Goal: Task Accomplishment & Management: Manage account settings

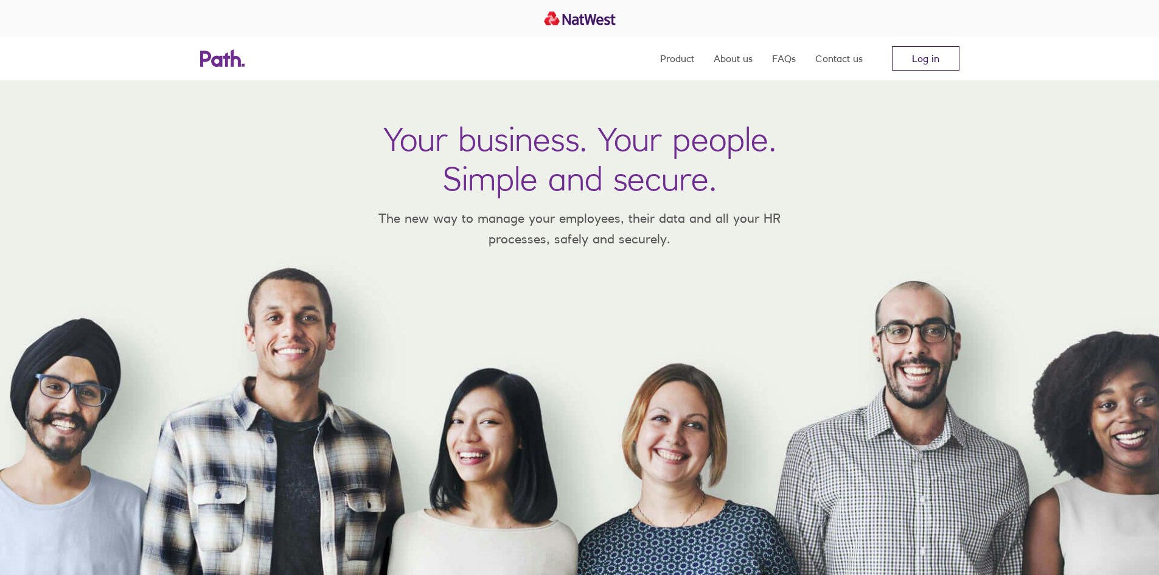
drag, startPoint x: 0, startPoint y: 0, endPoint x: 947, endPoint y: 51, distance: 948.2
click at [947, 51] on link "Log in" at bounding box center [926, 58] width 68 height 24
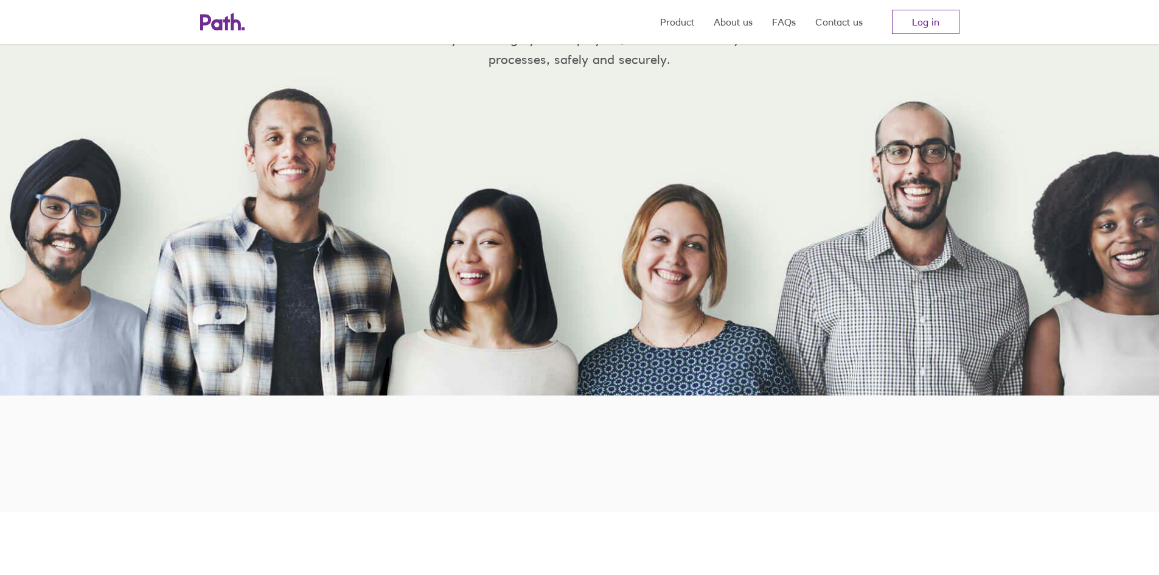
scroll to position [183, 0]
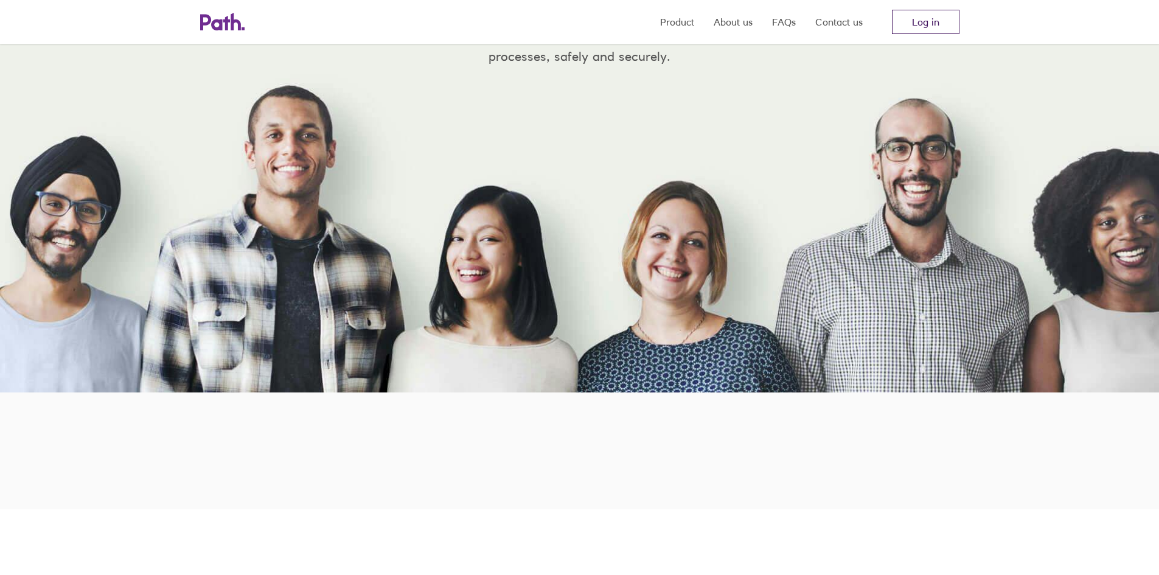
click at [918, 33] on link "Log in" at bounding box center [926, 22] width 68 height 24
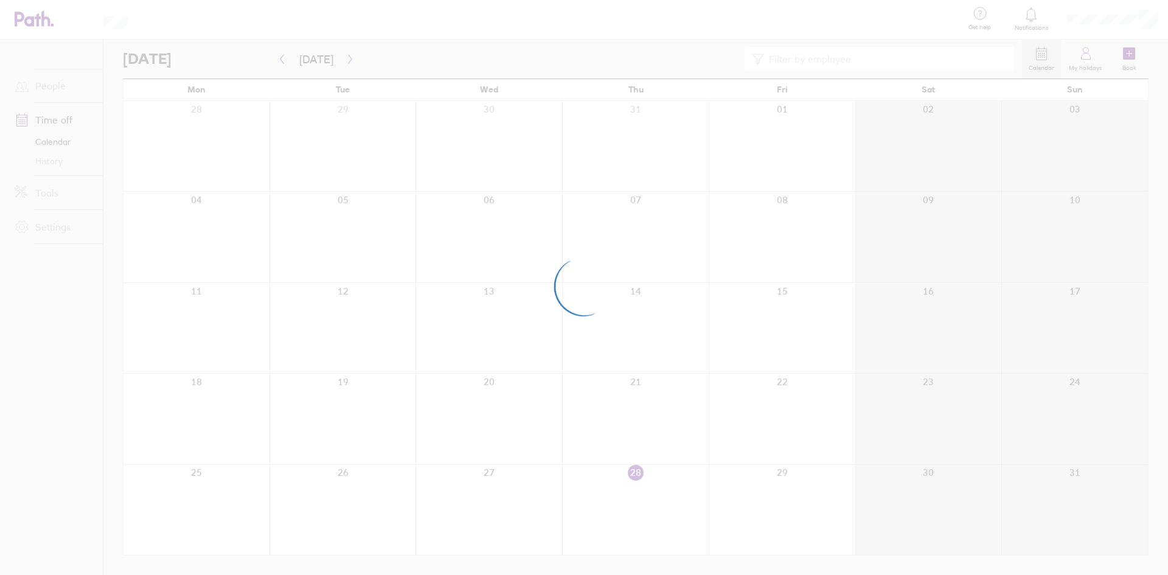
click at [784, 386] on div at bounding box center [584, 287] width 1168 height 575
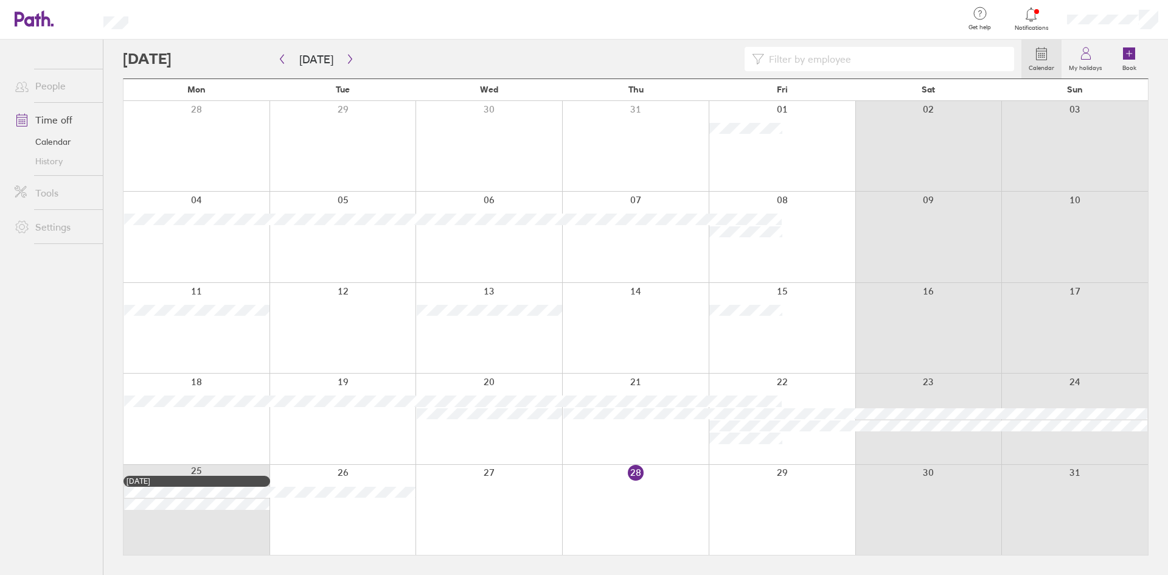
click at [784, 386] on div at bounding box center [782, 419] width 147 height 90
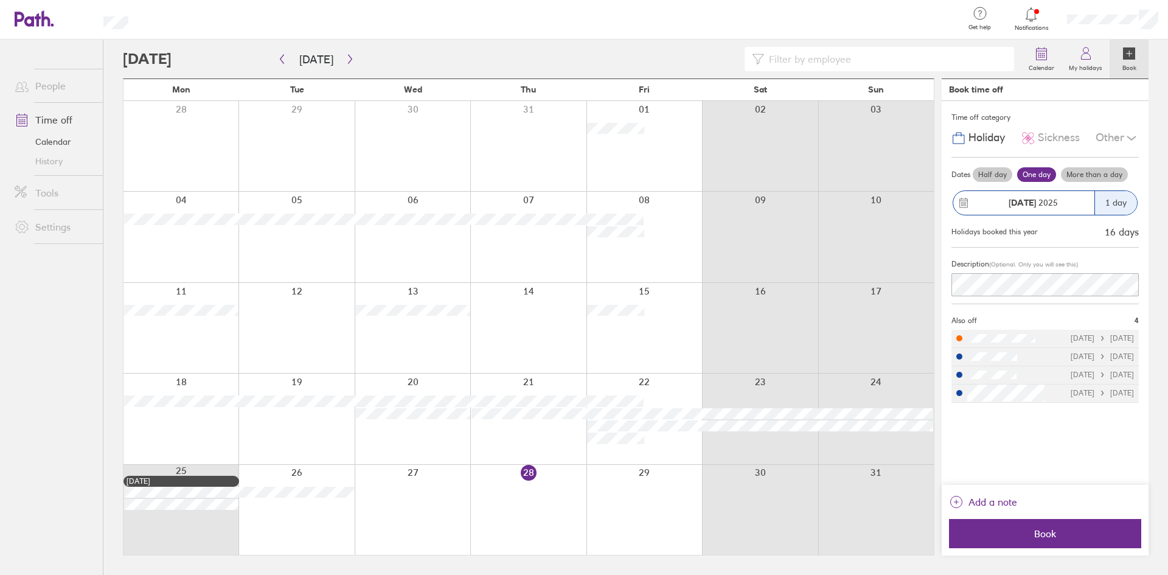
click at [646, 380] on div at bounding box center [645, 419] width 116 height 90
click at [1044, 138] on span "Sickness" at bounding box center [1059, 137] width 42 height 13
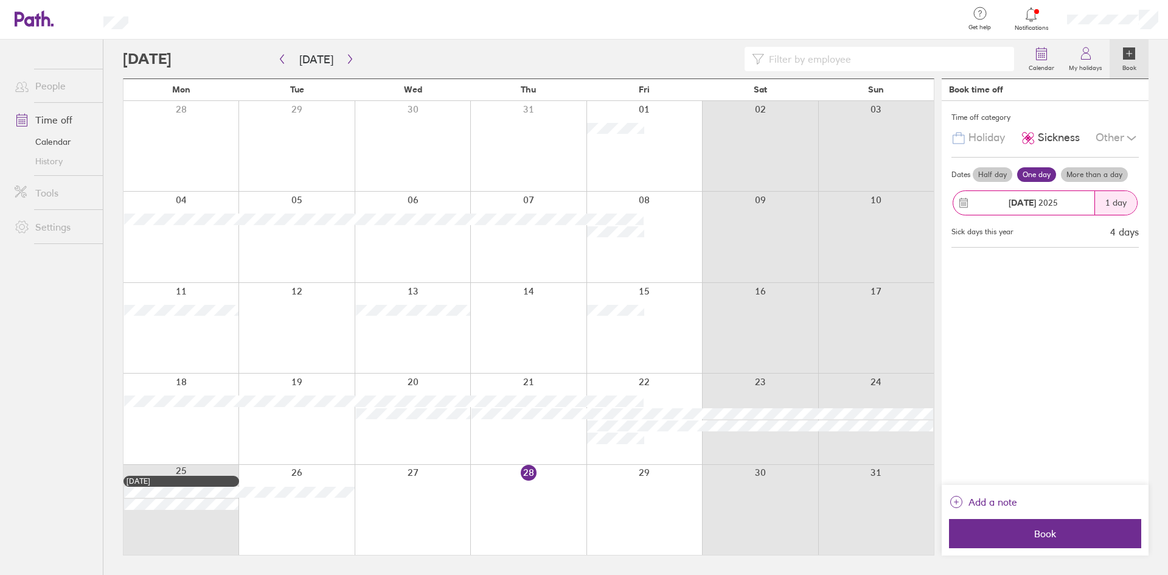
click at [645, 380] on div at bounding box center [645, 419] width 116 height 90
click at [1082, 535] on span "Book" at bounding box center [1045, 533] width 175 height 11
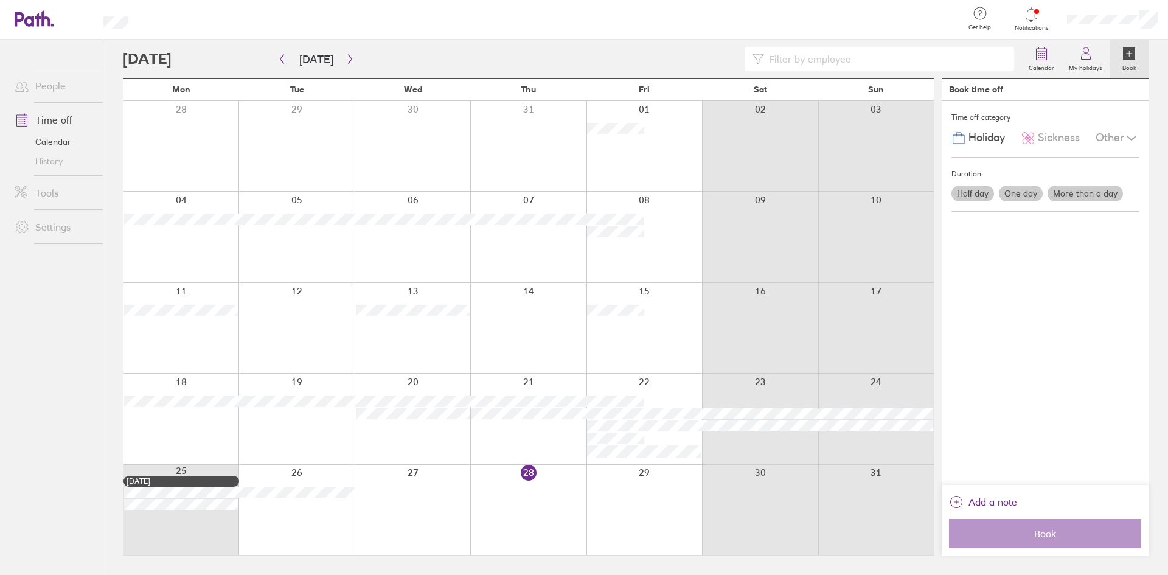
click at [643, 385] on div at bounding box center [645, 419] width 116 height 90
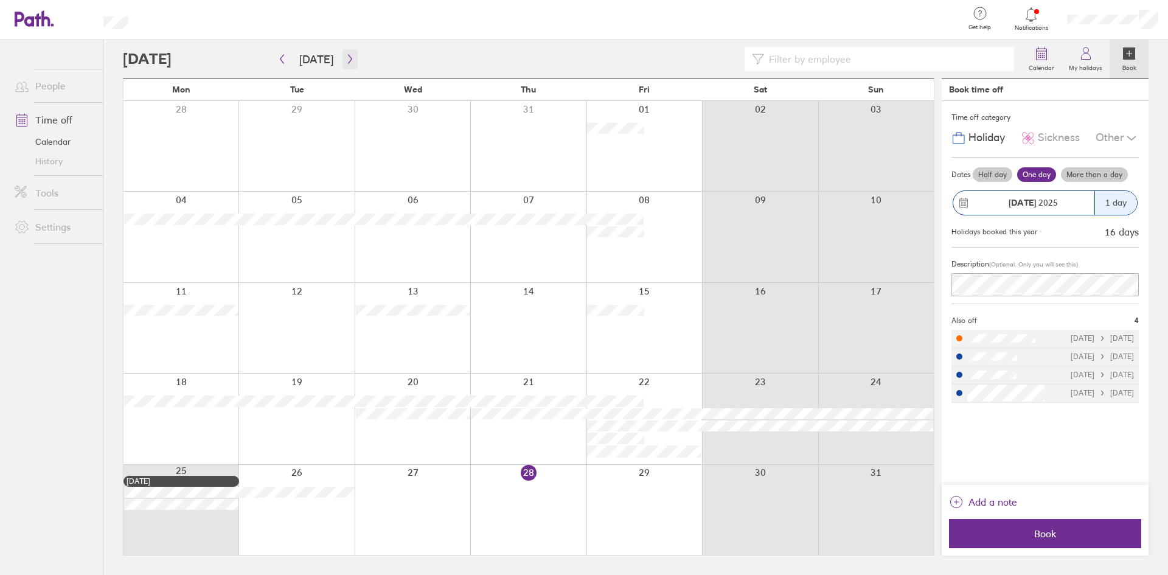
click at [346, 59] on icon "button" at bounding box center [350, 59] width 9 height 10
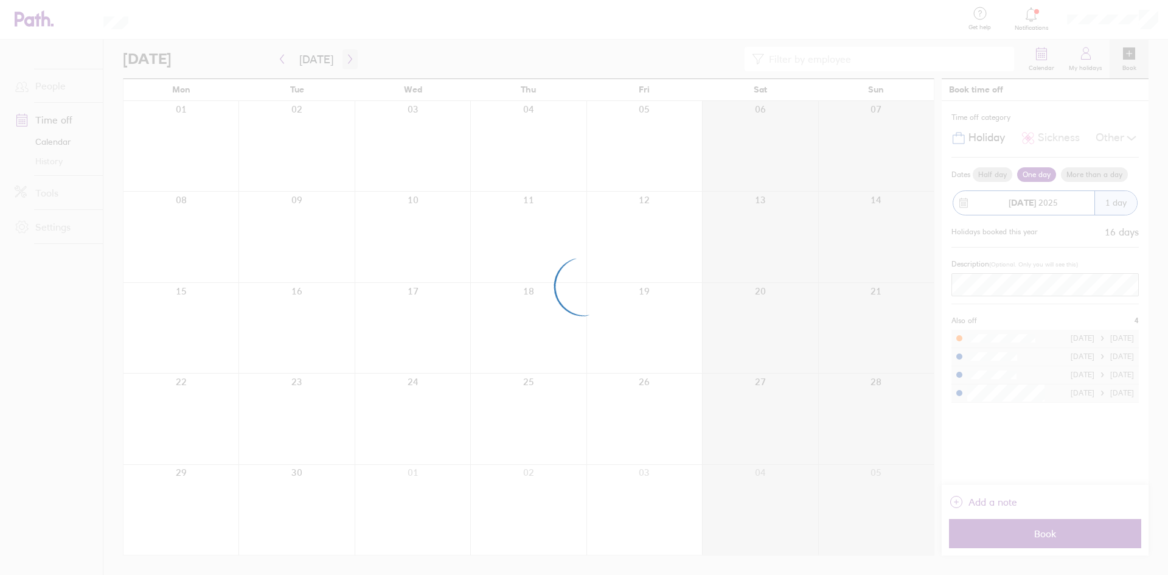
click at [343, 59] on div at bounding box center [584, 287] width 1168 height 575
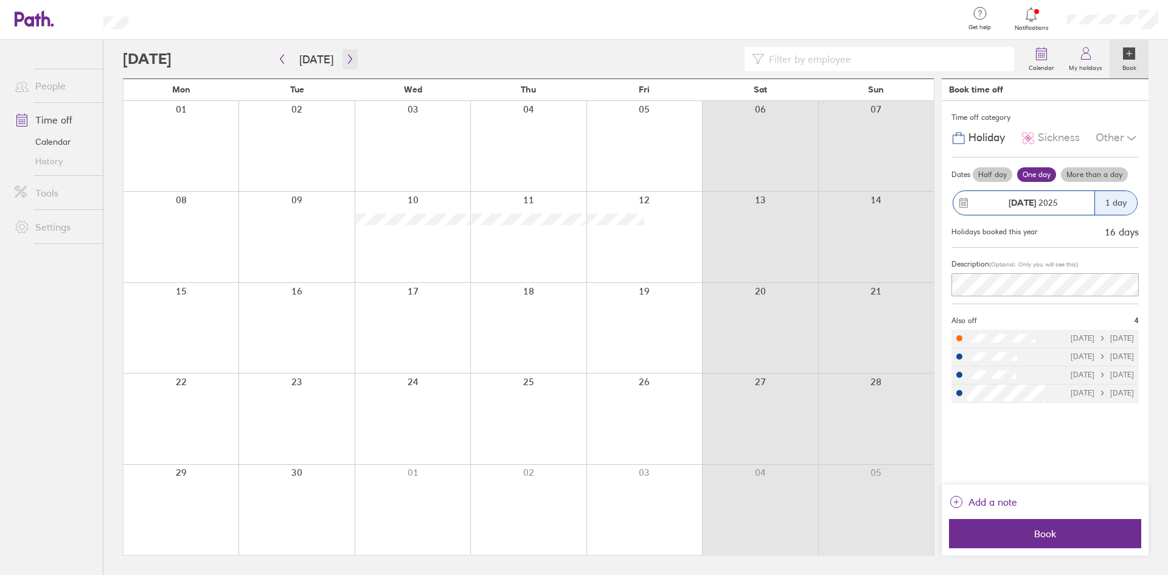
click at [348, 57] on icon "button" at bounding box center [350, 59] width 4 height 9
click at [347, 60] on icon "button" at bounding box center [350, 59] width 9 height 10
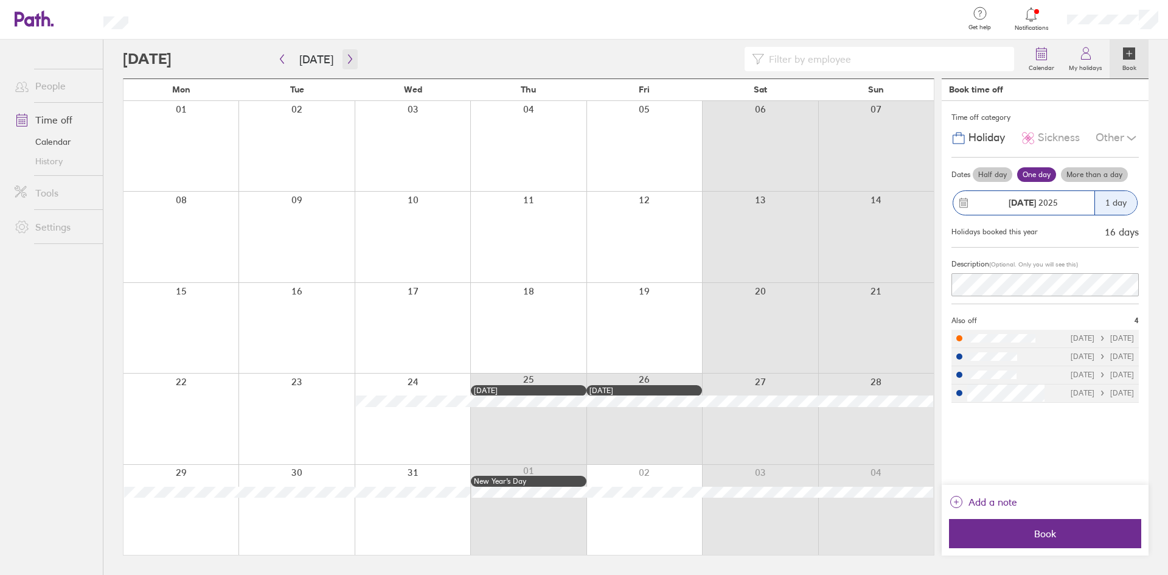
click at [351, 59] on button "button" at bounding box center [350, 59] width 15 height 20
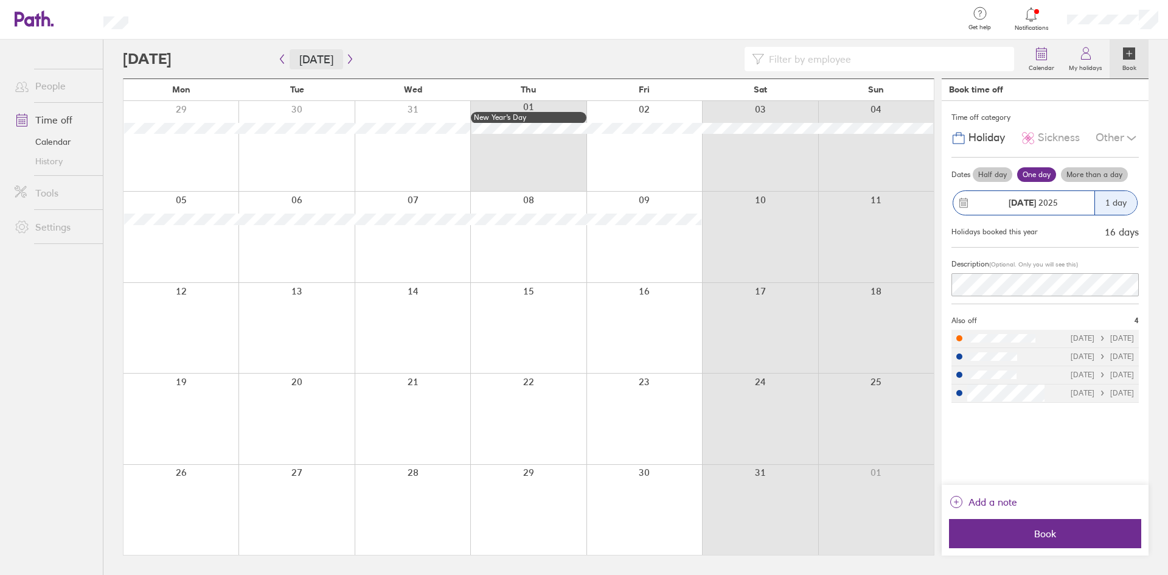
click at [291, 61] on button "Today" at bounding box center [317, 59] width 54 height 20
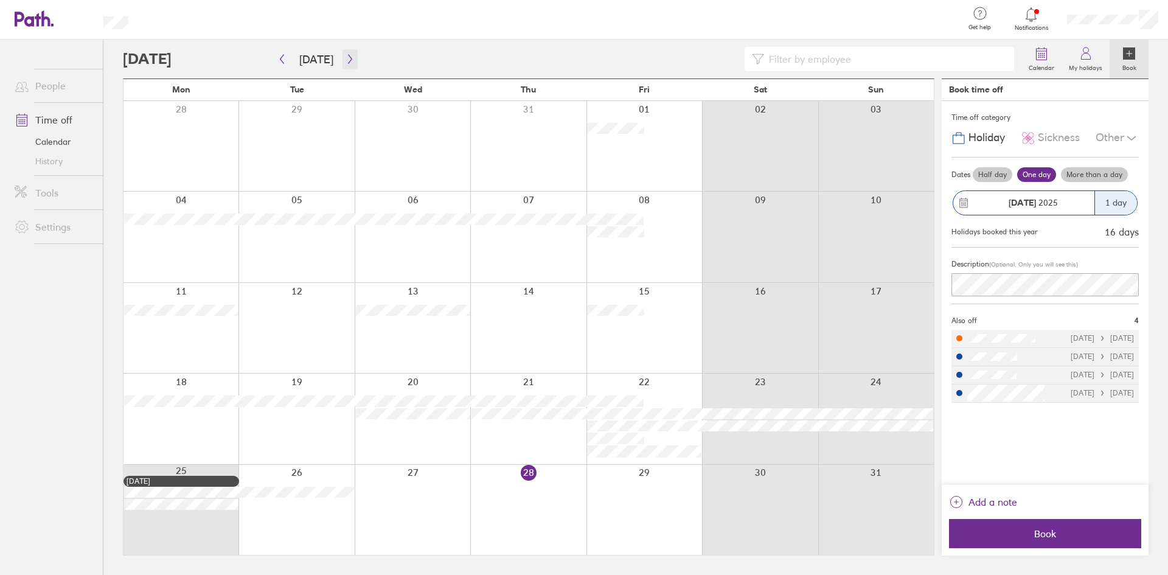
click at [350, 57] on icon "button" at bounding box center [350, 59] width 9 height 10
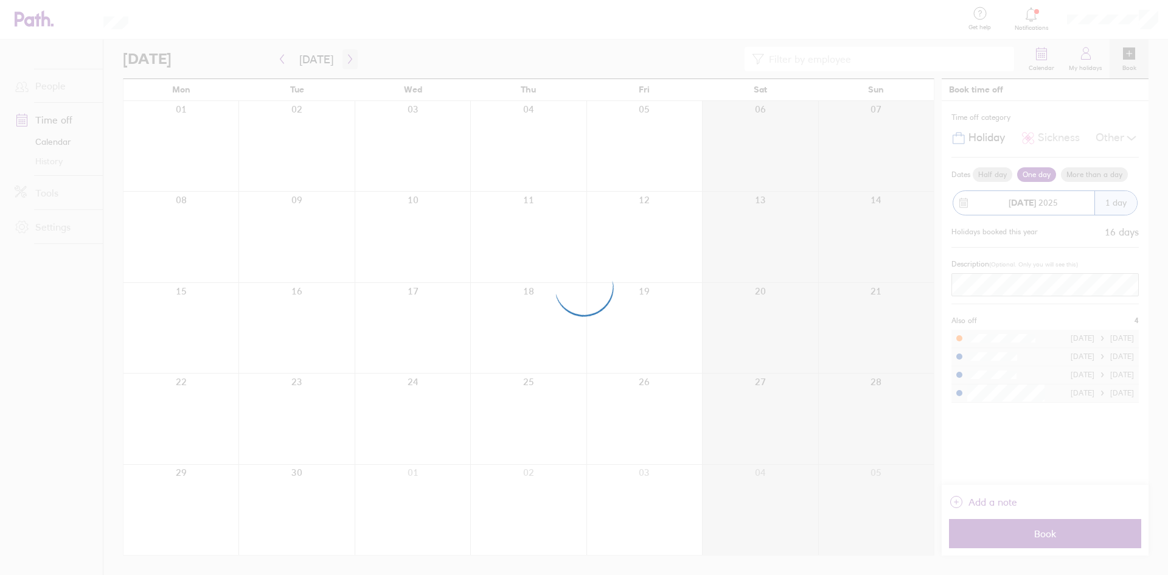
click at [350, 57] on div at bounding box center [584, 287] width 1168 height 575
click at [349, 57] on div at bounding box center [584, 287] width 1168 height 575
click at [344, 58] on div at bounding box center [584, 287] width 1168 height 575
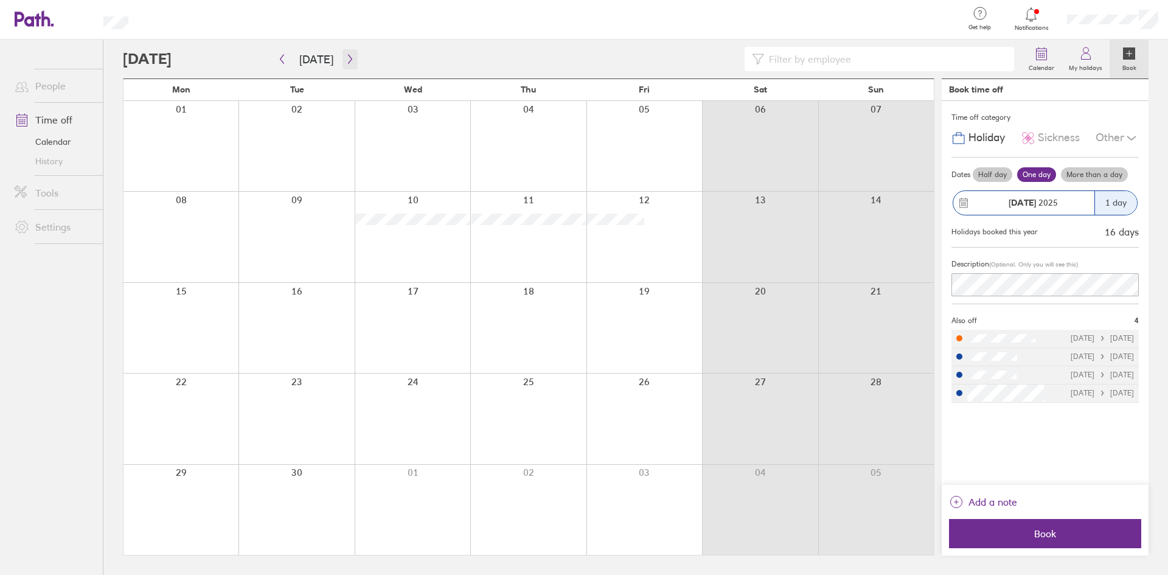
click at [348, 58] on icon "button" at bounding box center [350, 59] width 4 height 9
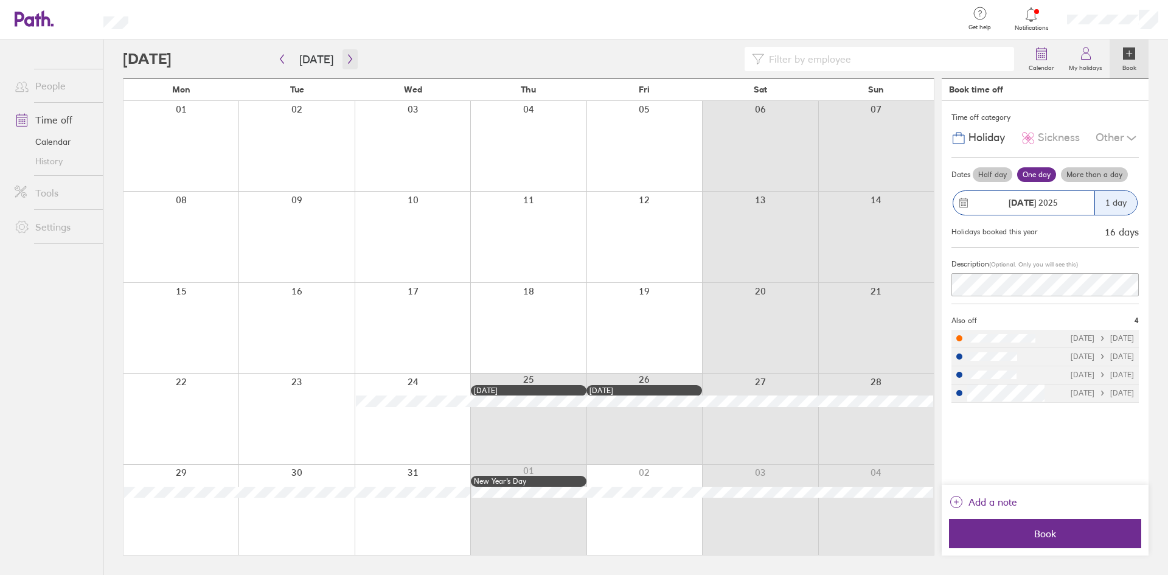
click at [346, 60] on icon "button" at bounding box center [350, 59] width 9 height 10
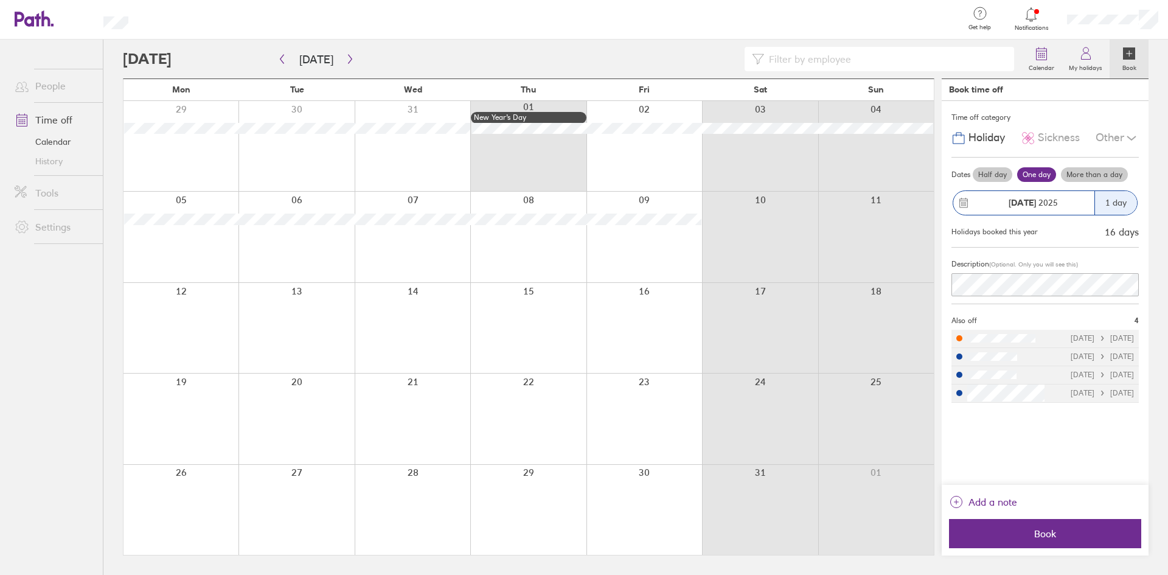
click at [56, 123] on link "Time off" at bounding box center [54, 120] width 98 height 24
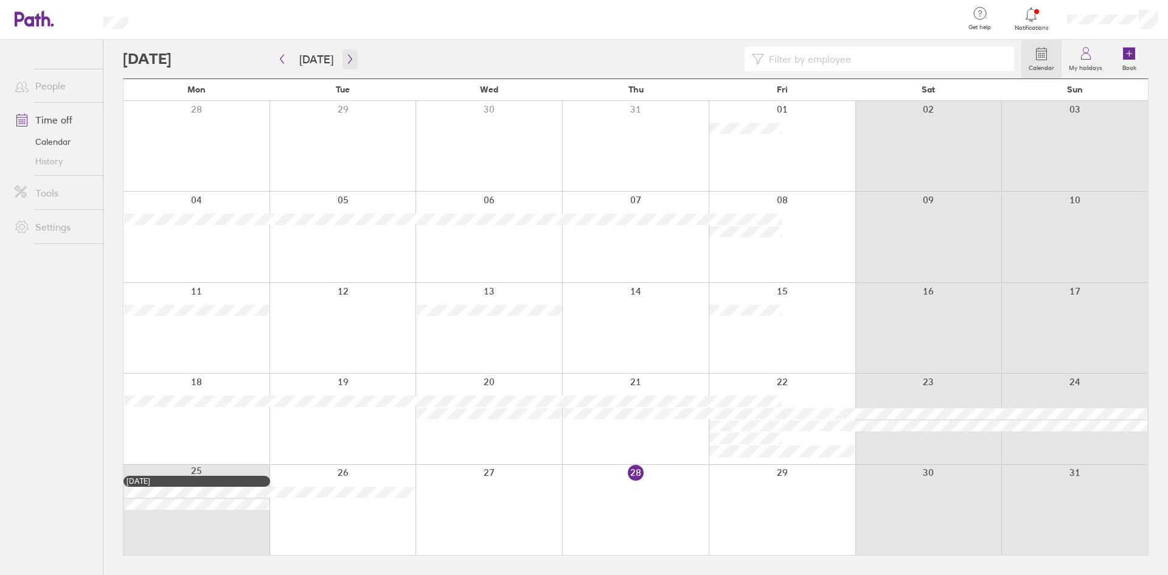
click at [352, 55] on button "button" at bounding box center [350, 59] width 15 height 20
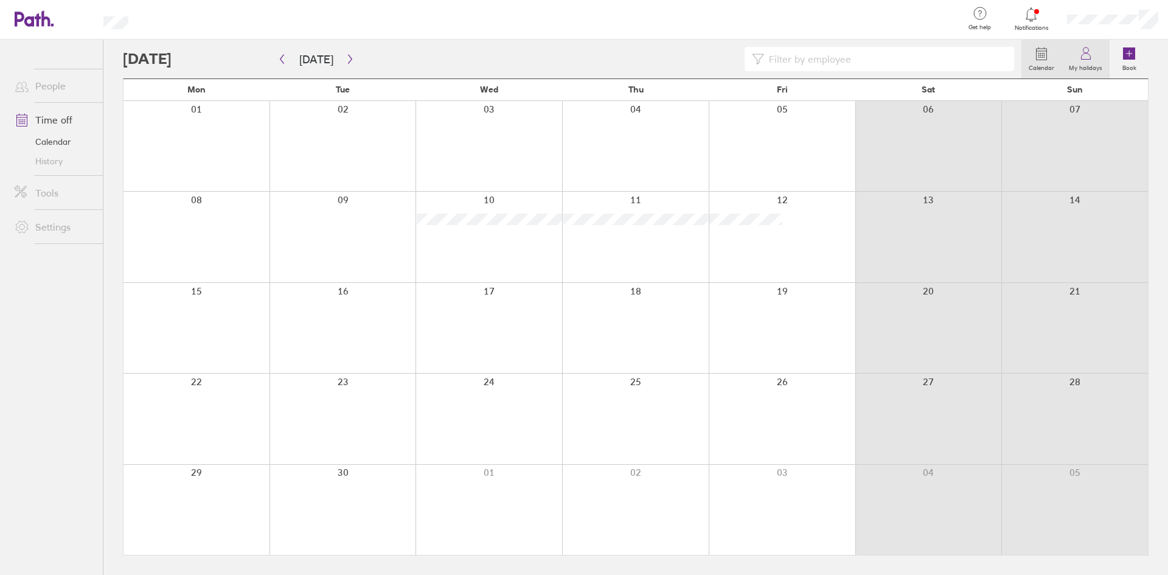
click at [1084, 51] on icon at bounding box center [1086, 53] width 15 height 15
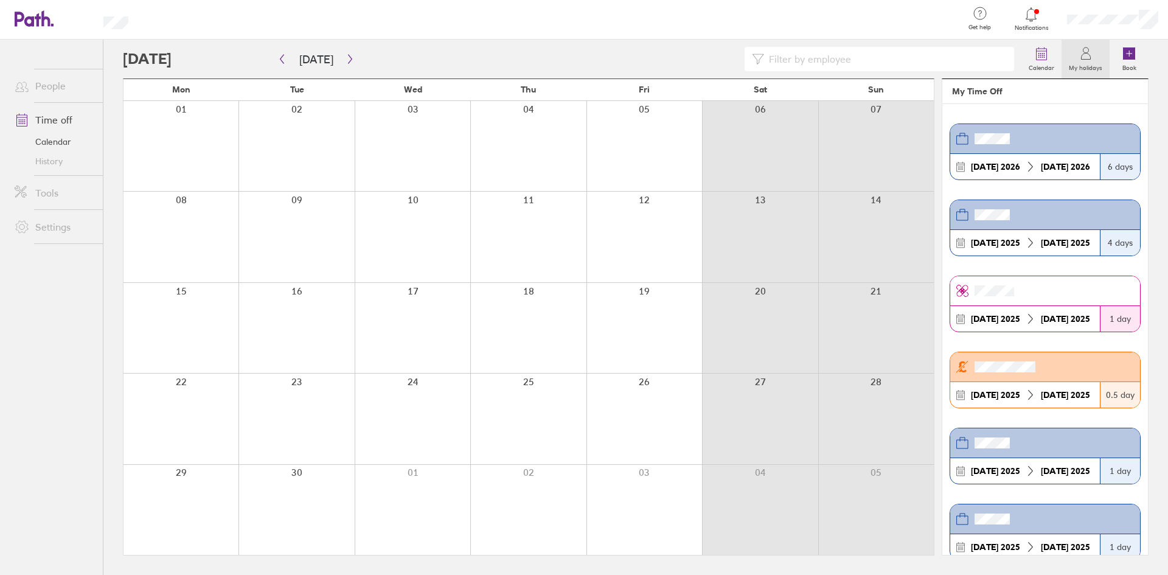
click at [55, 223] on link "Settings" at bounding box center [54, 227] width 98 height 24
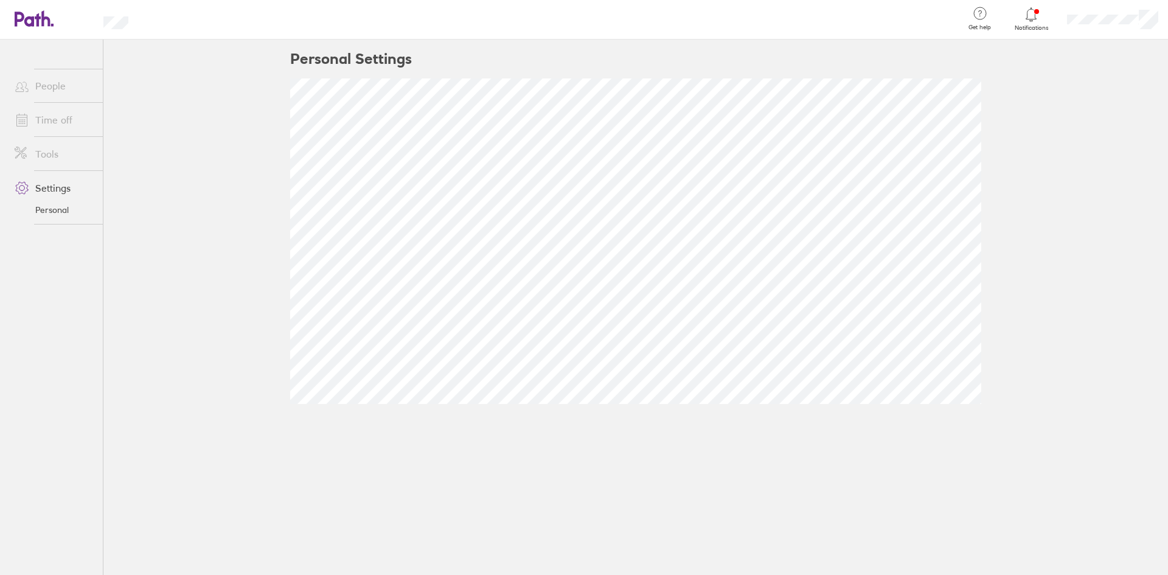
click at [57, 162] on link "Tools" at bounding box center [54, 154] width 98 height 24
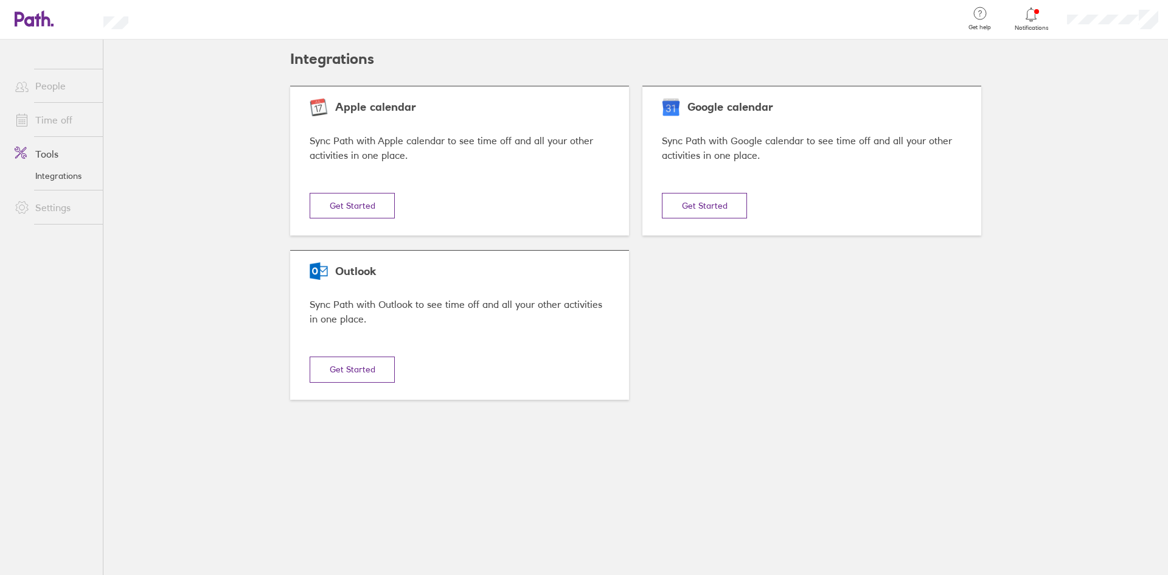
click at [358, 207] on button "Get Started" at bounding box center [352, 206] width 85 height 26
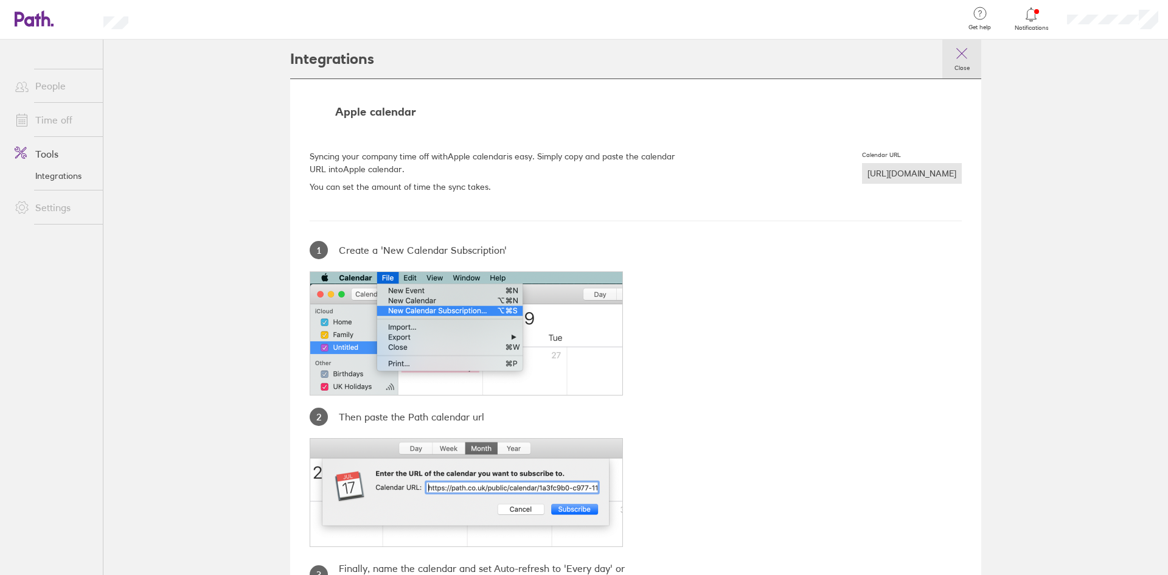
click at [965, 61] on label "Close" at bounding box center [962, 66] width 30 height 11
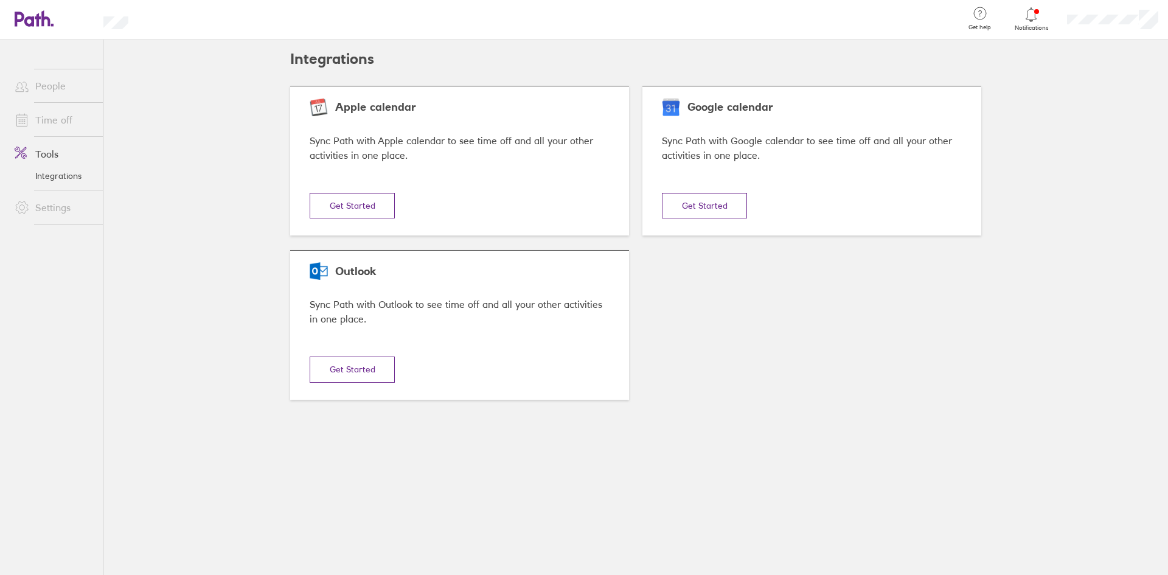
click at [395, 197] on button "Get Started" at bounding box center [352, 206] width 85 height 26
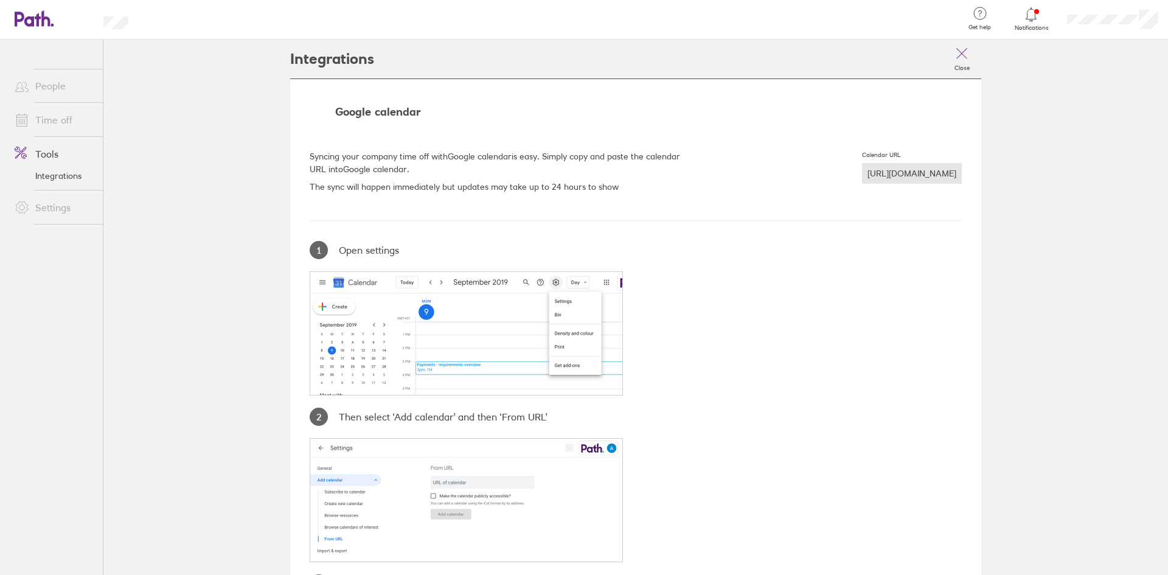
click at [862, 172] on div "https://hrapi.path.co.uk/public/calendar/dc7ee00a/26021232" at bounding box center [912, 173] width 100 height 21
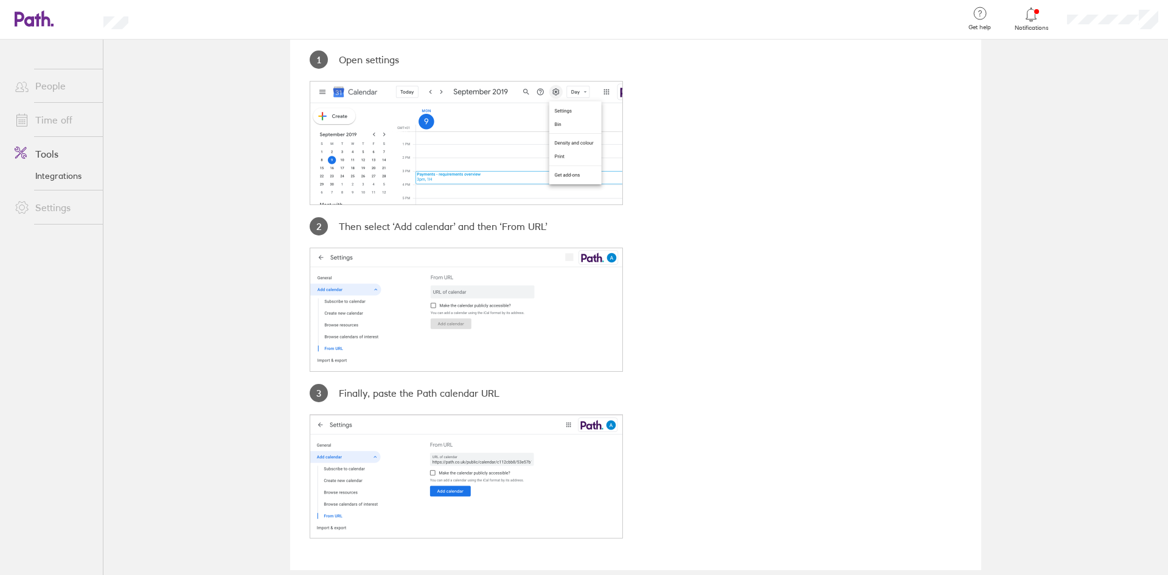
scroll to position [205, 0]
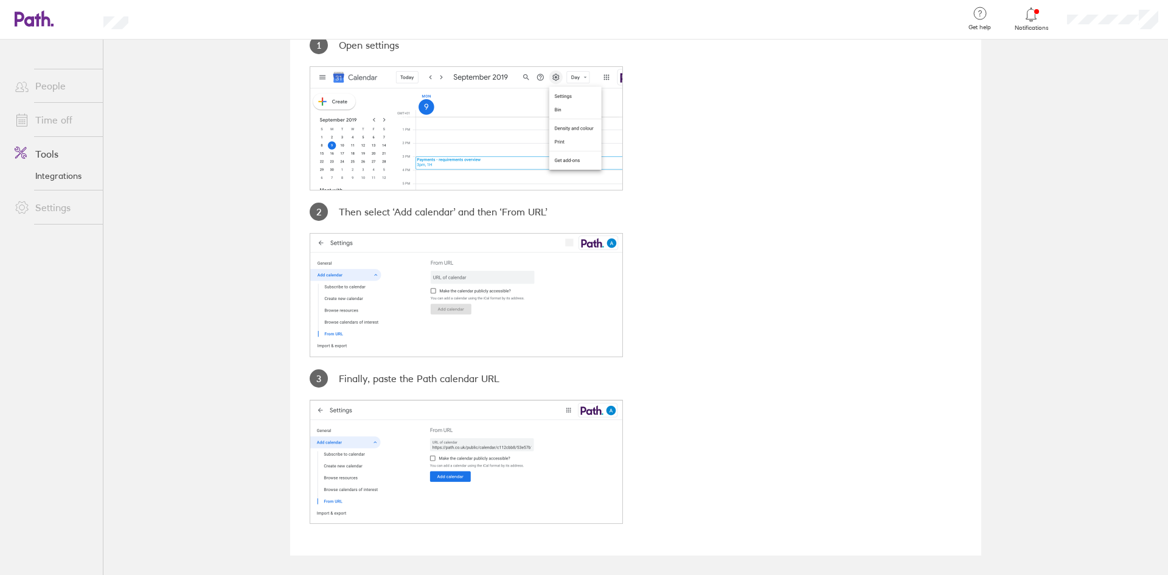
click at [69, 86] on link "People" at bounding box center [54, 86] width 98 height 24
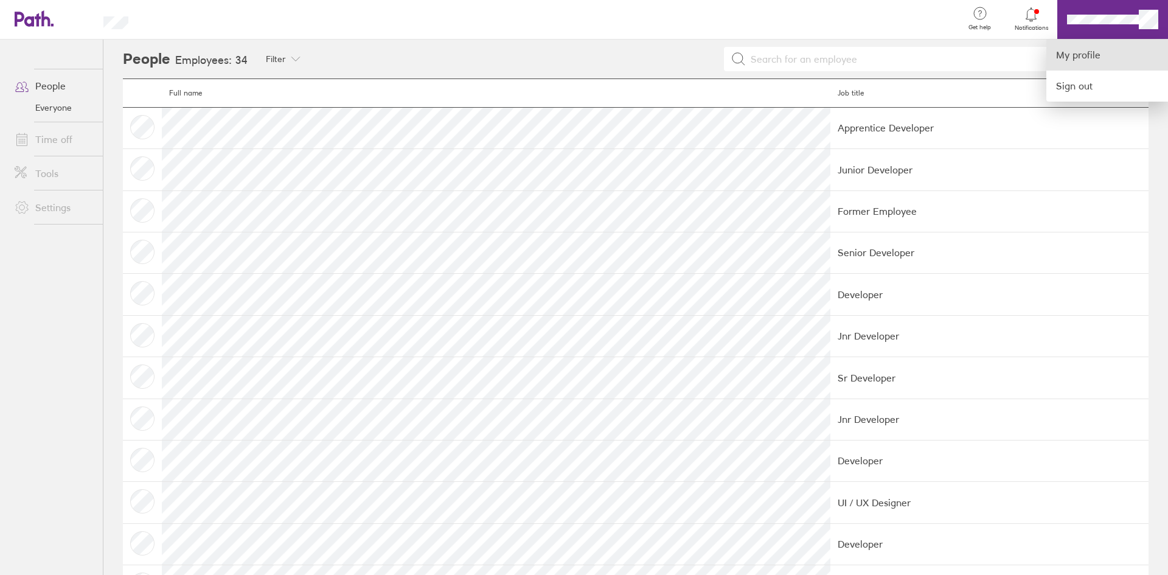
click at [1072, 54] on link "My profile" at bounding box center [1108, 55] width 122 height 31
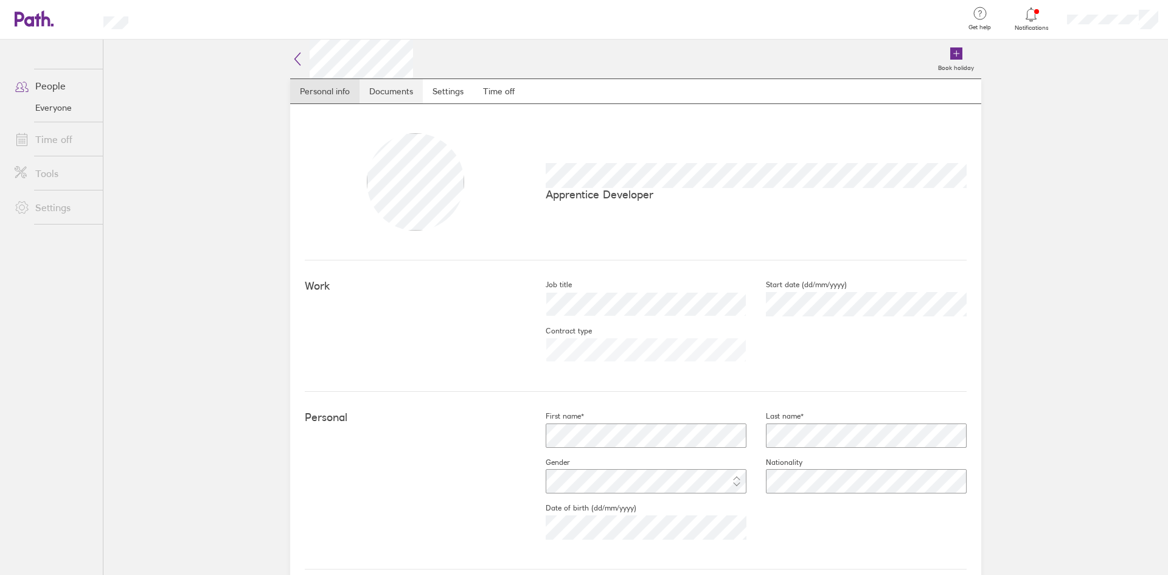
click at [386, 98] on link "Documents" at bounding box center [391, 91] width 63 height 24
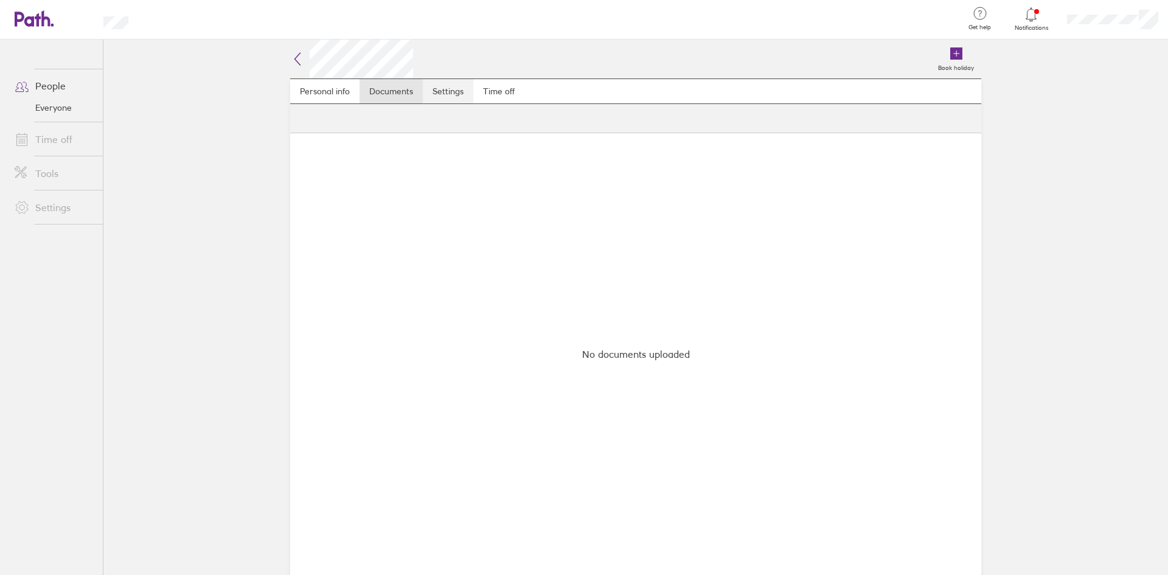
click at [439, 89] on link "Settings" at bounding box center [448, 91] width 51 height 24
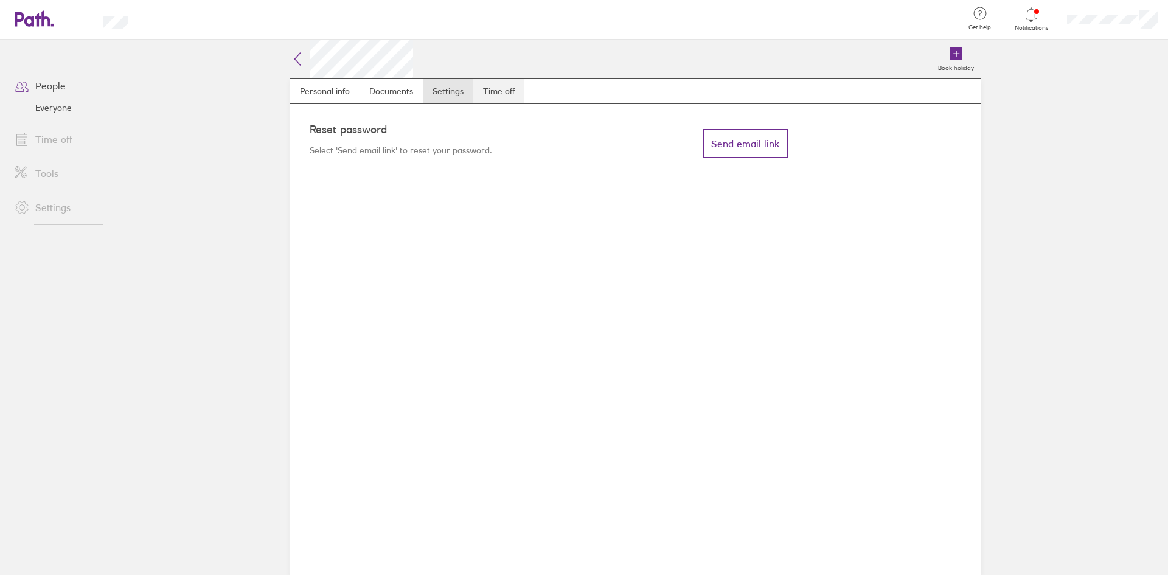
click at [494, 87] on link "Time off" at bounding box center [498, 91] width 51 height 24
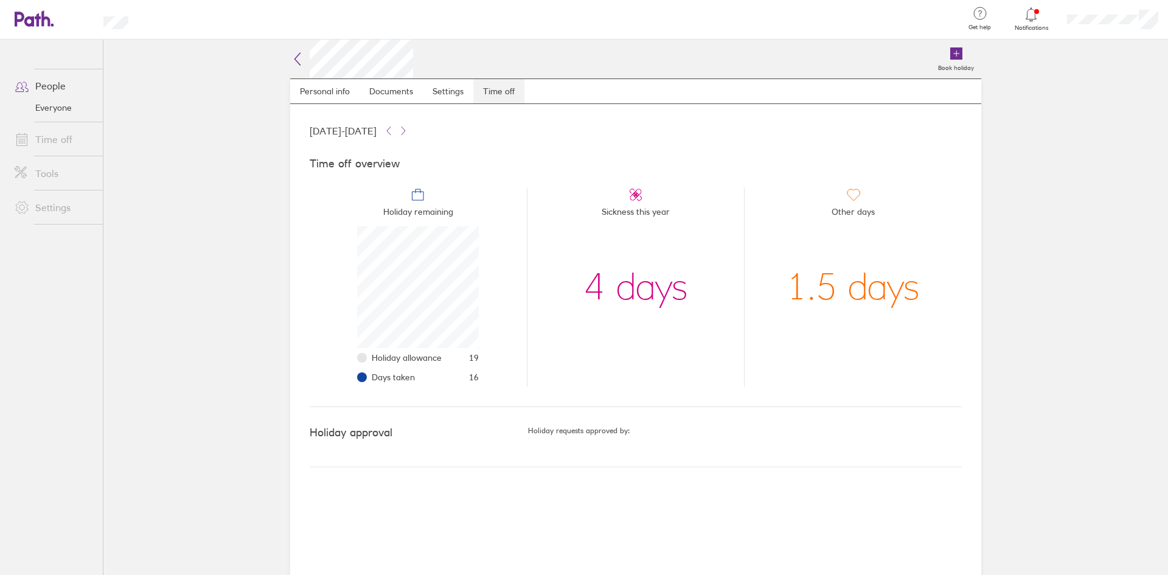
scroll to position [122, 122]
click at [66, 77] on link "People" at bounding box center [54, 86] width 98 height 24
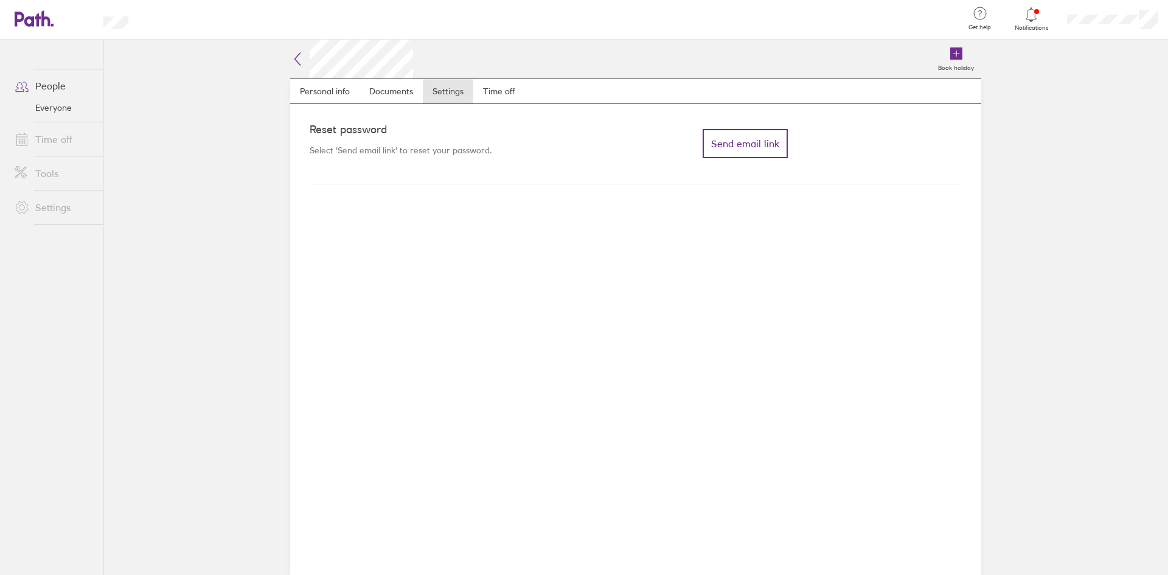
click at [302, 58] on icon at bounding box center [297, 59] width 15 height 15
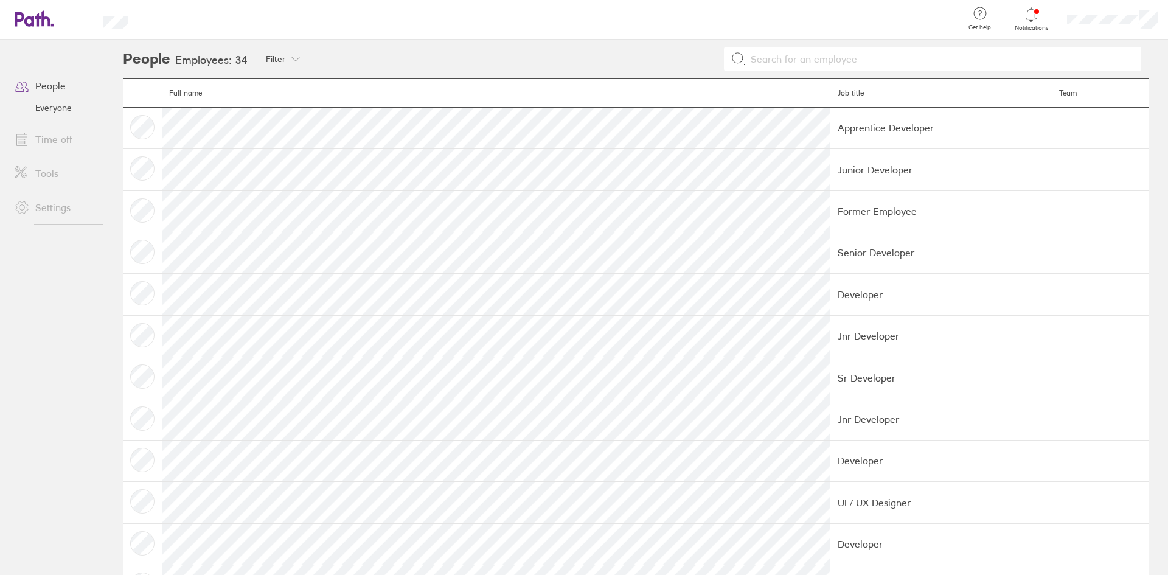
click at [55, 90] on link "People" at bounding box center [54, 86] width 98 height 24
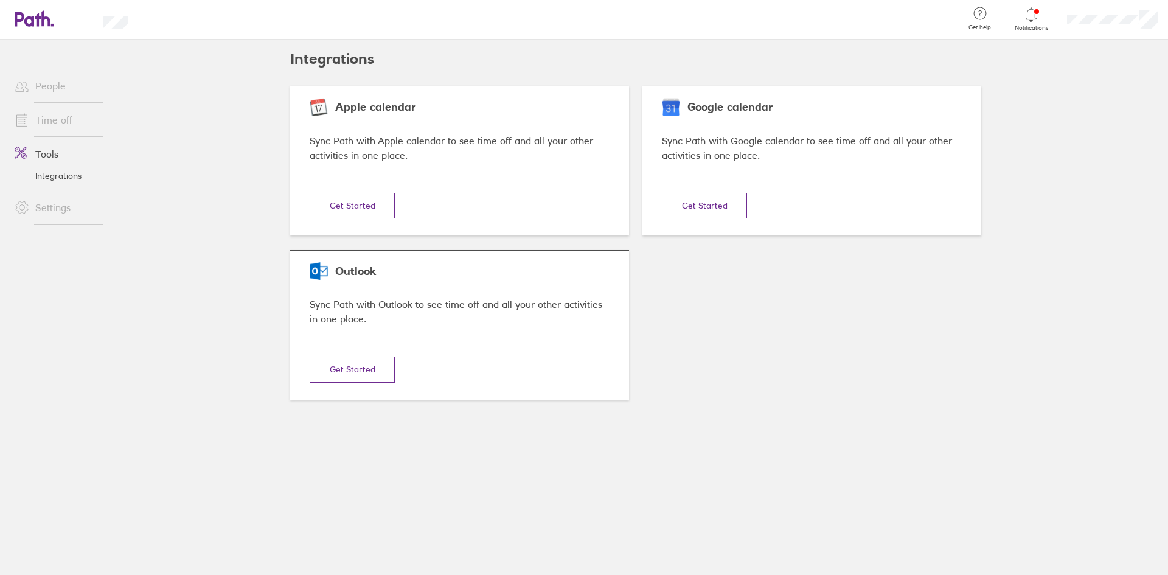
click at [52, 82] on link "People" at bounding box center [54, 86] width 98 height 24
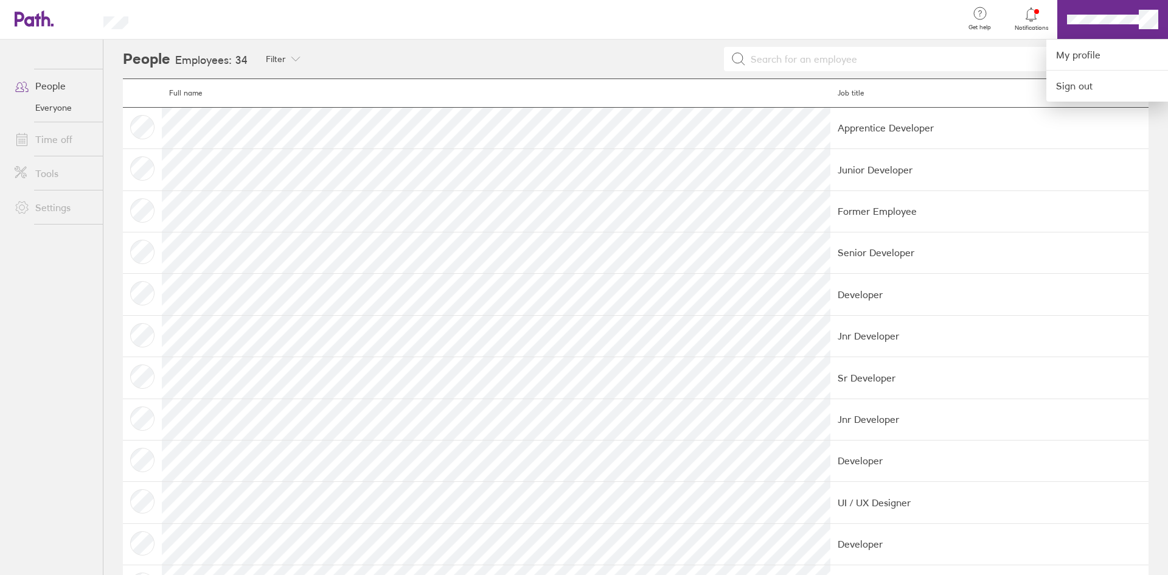
click at [1009, 16] on div at bounding box center [584, 287] width 1168 height 575
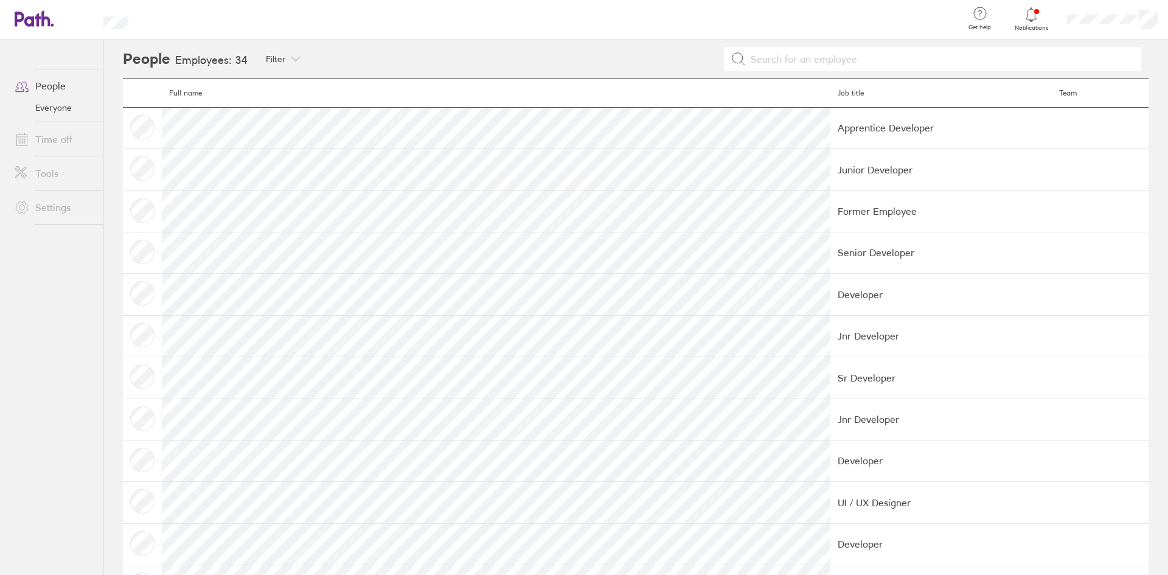
click at [1023, 19] on div at bounding box center [1032, 14] width 40 height 17
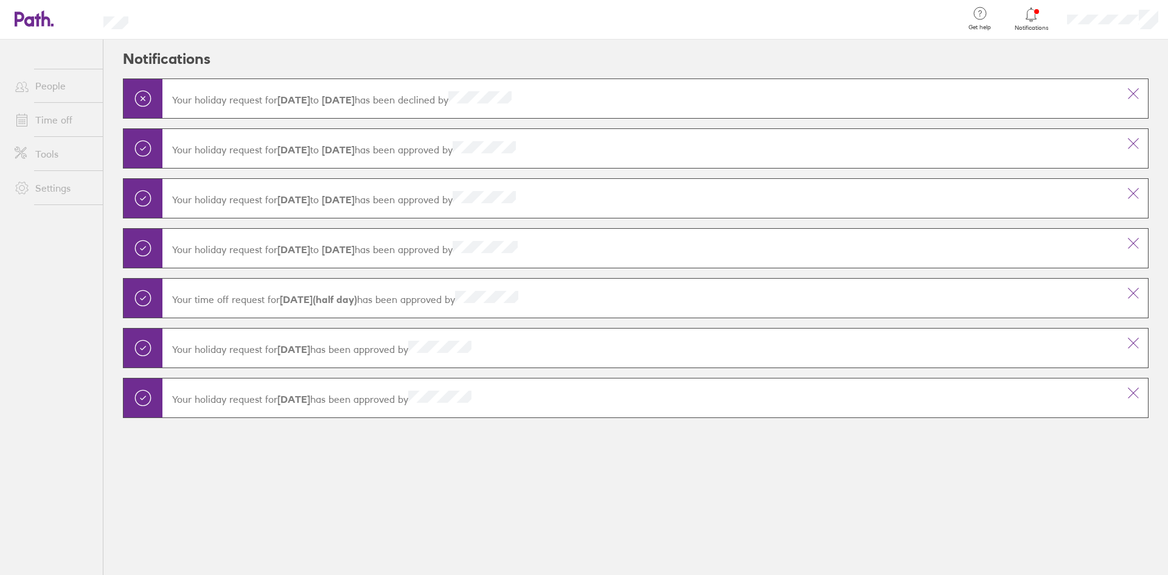
click at [46, 86] on link "People" at bounding box center [54, 86] width 98 height 24
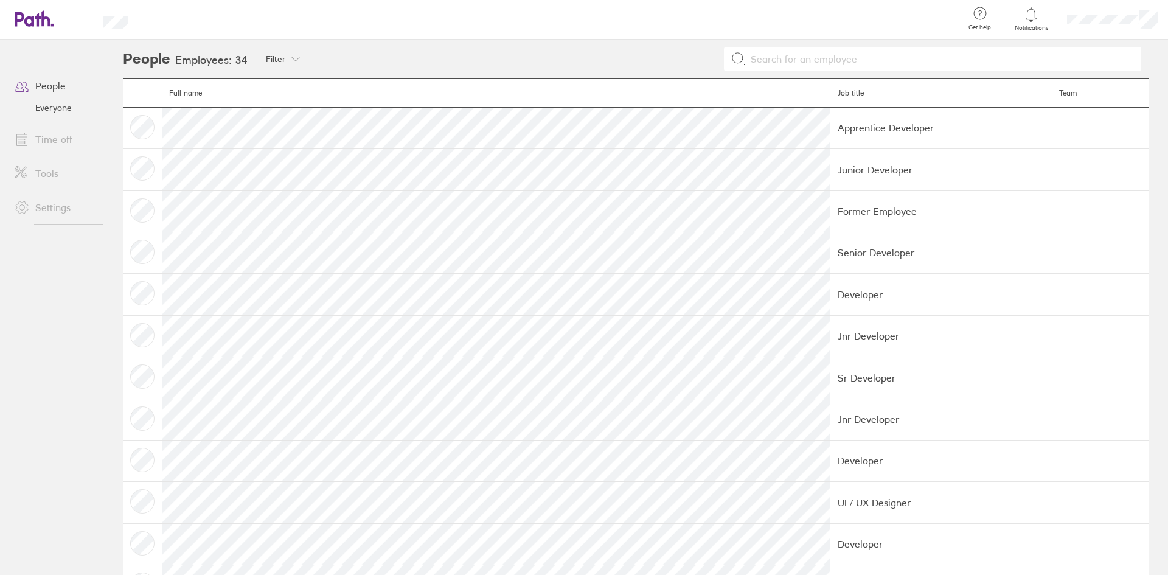
click at [55, 210] on link "Settings" at bounding box center [54, 207] width 98 height 24
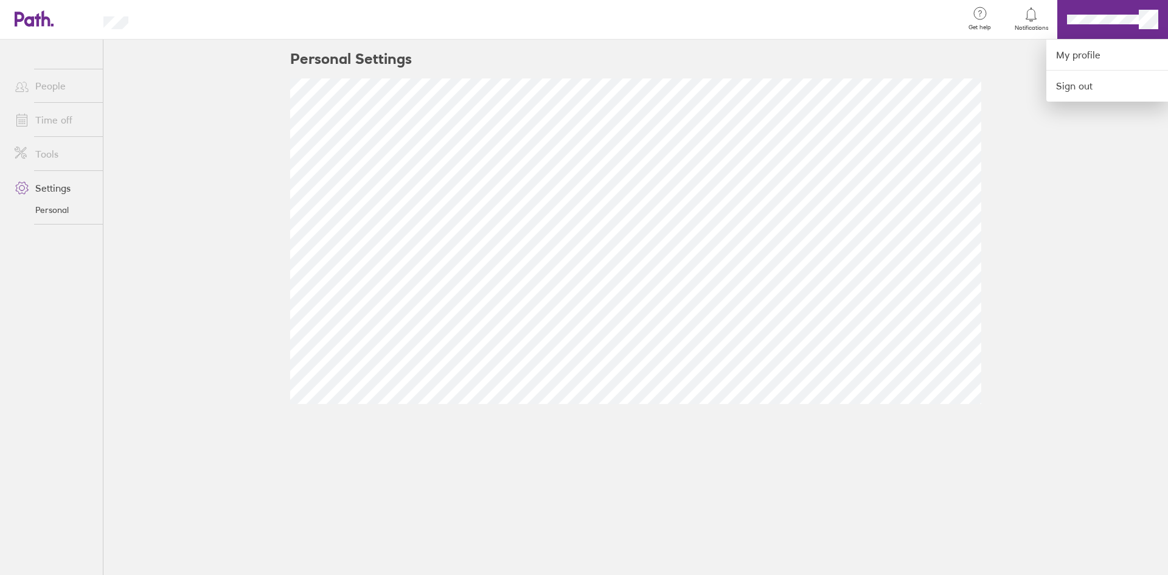
click at [1040, 20] on div at bounding box center [584, 287] width 1168 height 575
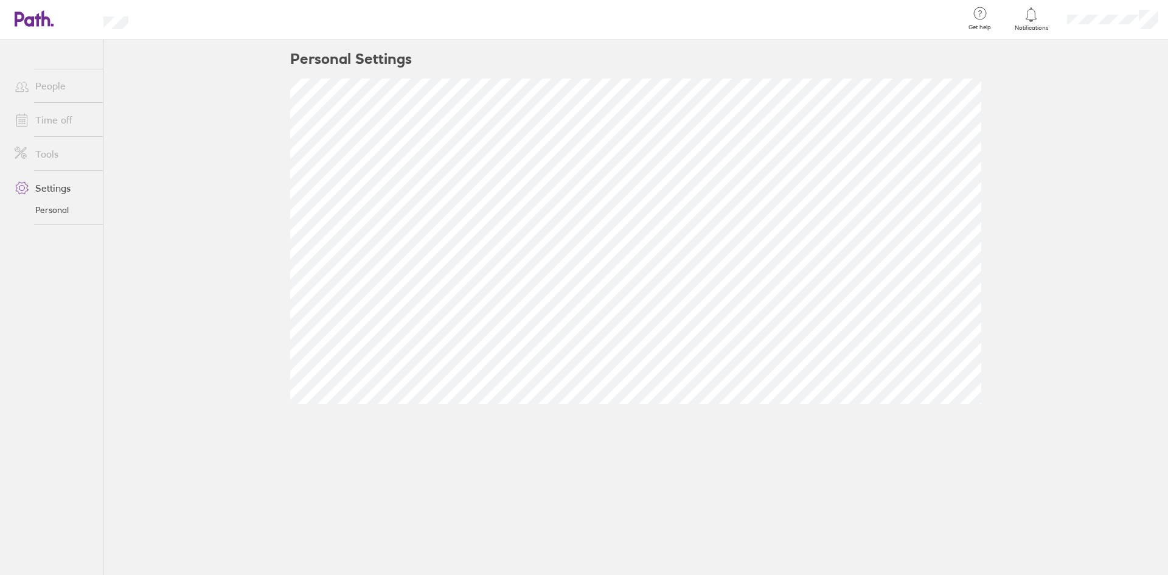
click at [1040, 20] on div at bounding box center [1032, 14] width 40 height 17
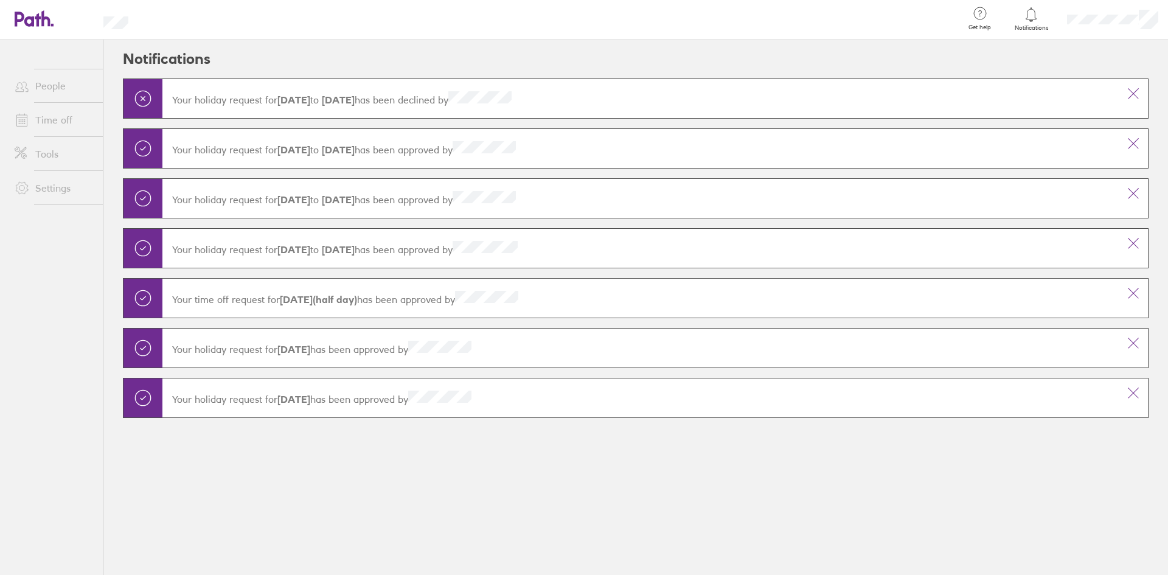
click at [978, 17] on icon at bounding box center [980, 13] width 15 height 15
click at [718, 41] on div at bounding box center [584, 287] width 1168 height 575
click at [57, 80] on link "People" at bounding box center [54, 86] width 98 height 24
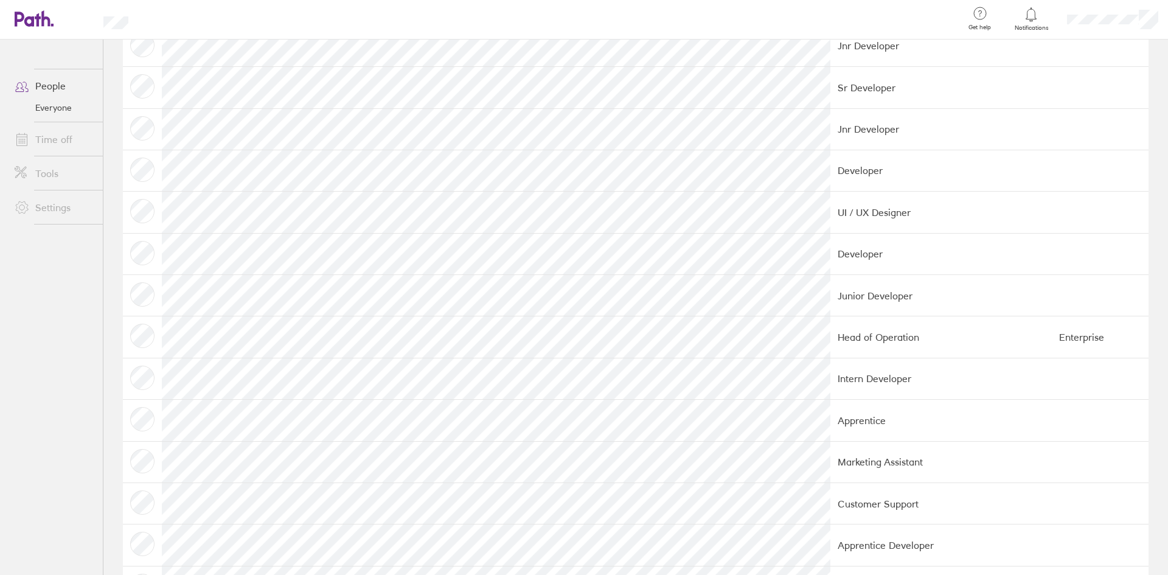
scroll to position [115, 0]
